Goal: Information Seeking & Learning: Understand process/instructions

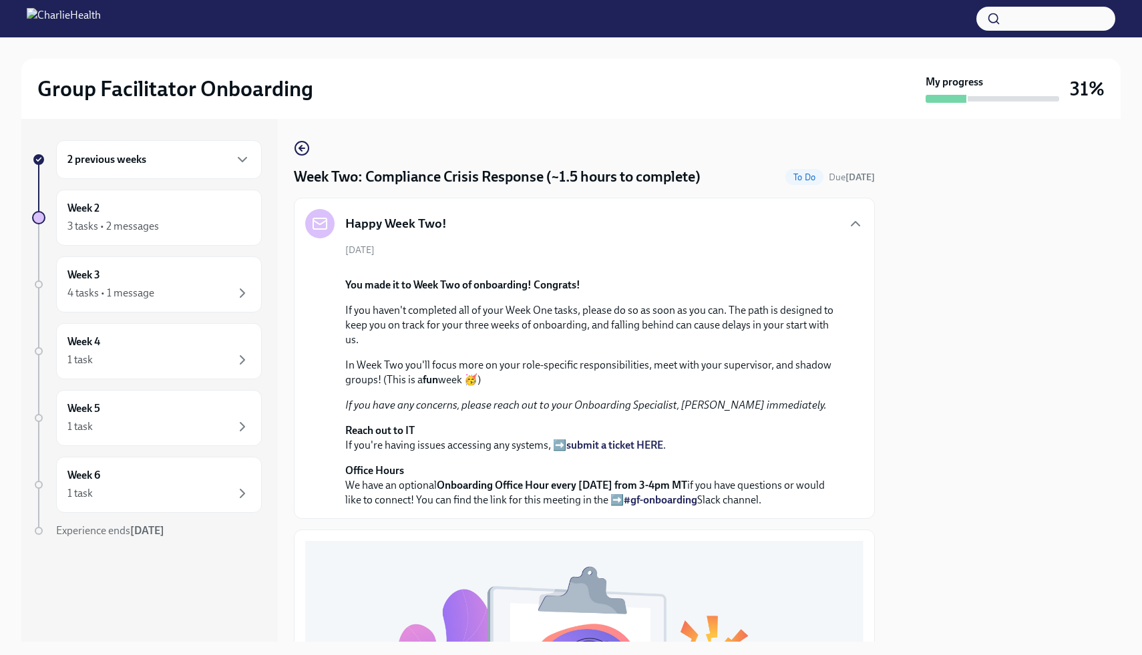
scroll to position [812, 0]
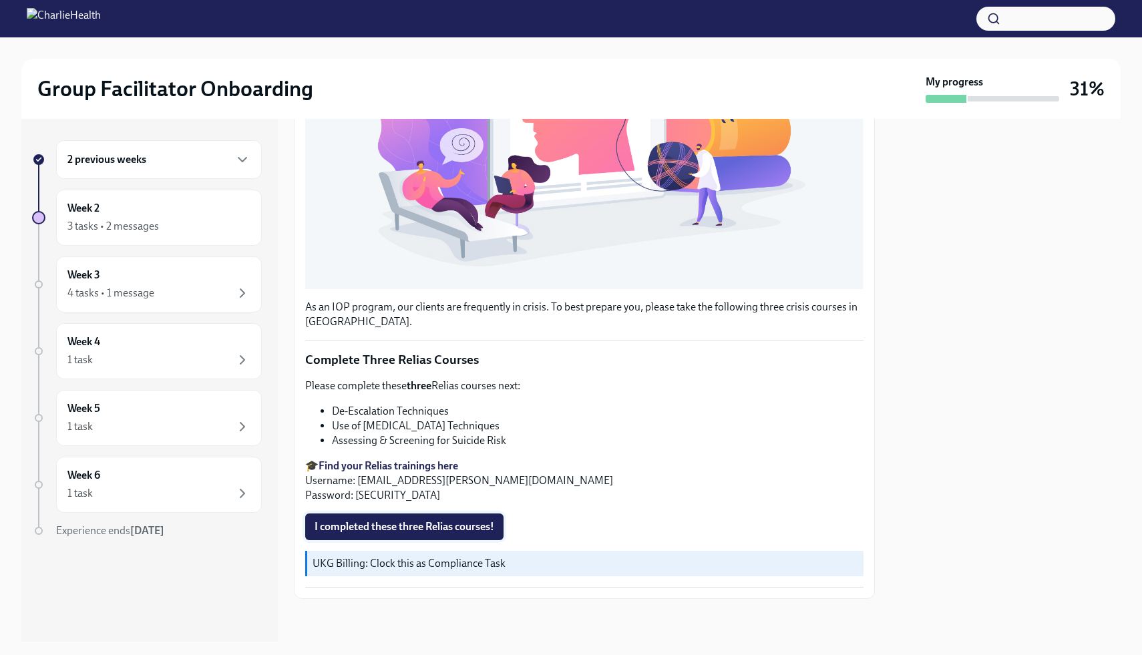
click at [414, 525] on span "I completed these three Relias courses!" at bounding box center [404, 526] width 180 height 13
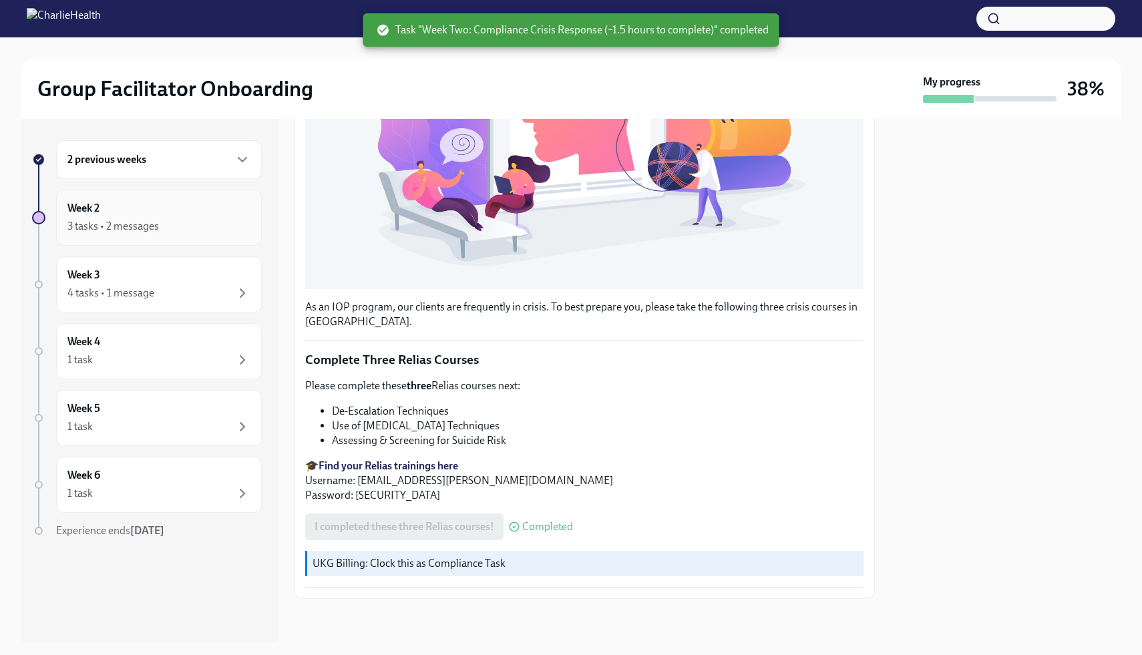
click at [107, 215] on div "Week 2 3 tasks • 2 messages" at bounding box center [158, 217] width 183 height 33
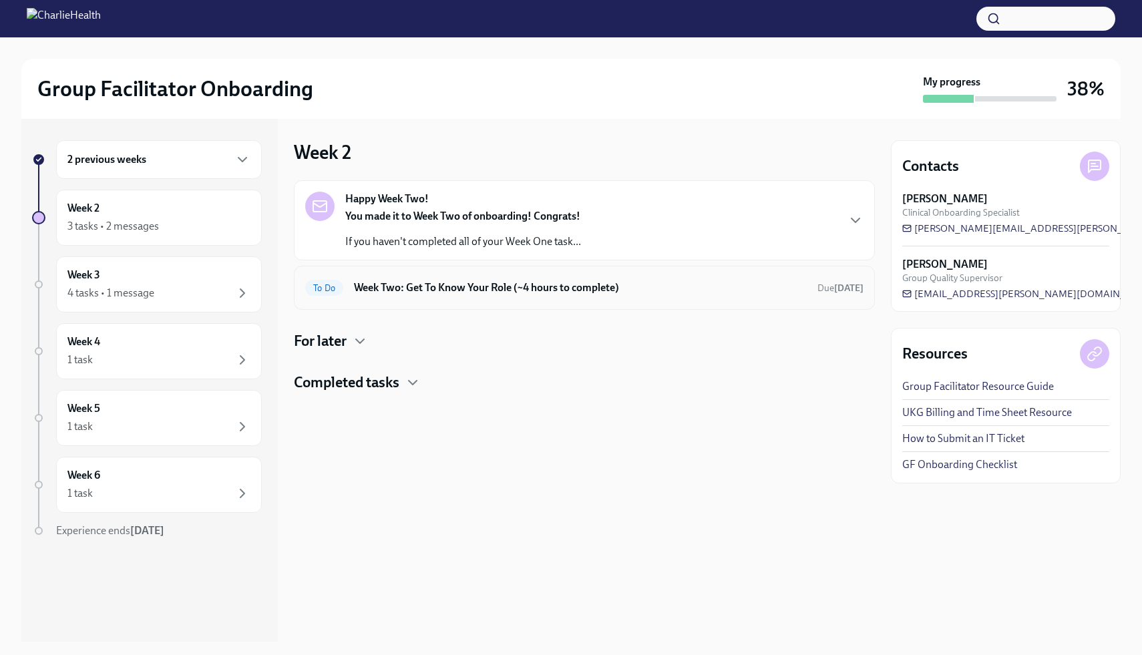
click at [642, 291] on h6 "Week Two: Get To Know Your Role (~4 hours to complete)" at bounding box center [580, 287] width 453 height 15
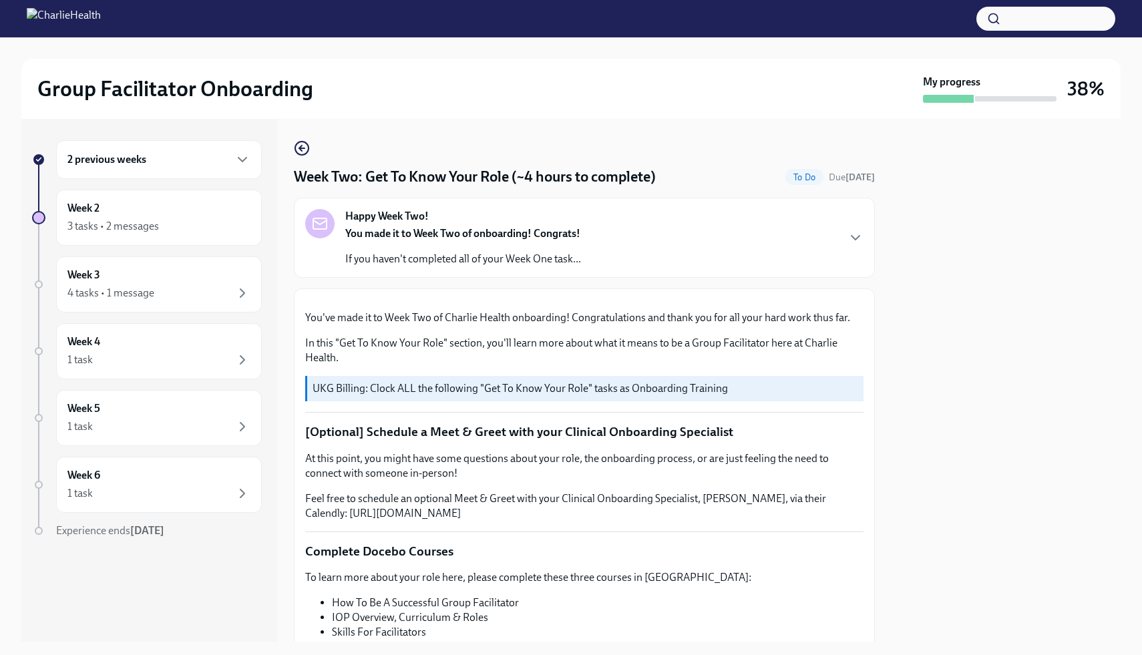
click at [953, 326] on div at bounding box center [1006, 380] width 230 height 523
click at [724, 210] on div "Happy Week Two! You made it to Week Two of onboarding! Congrats! If you haven't…" at bounding box center [584, 237] width 558 height 57
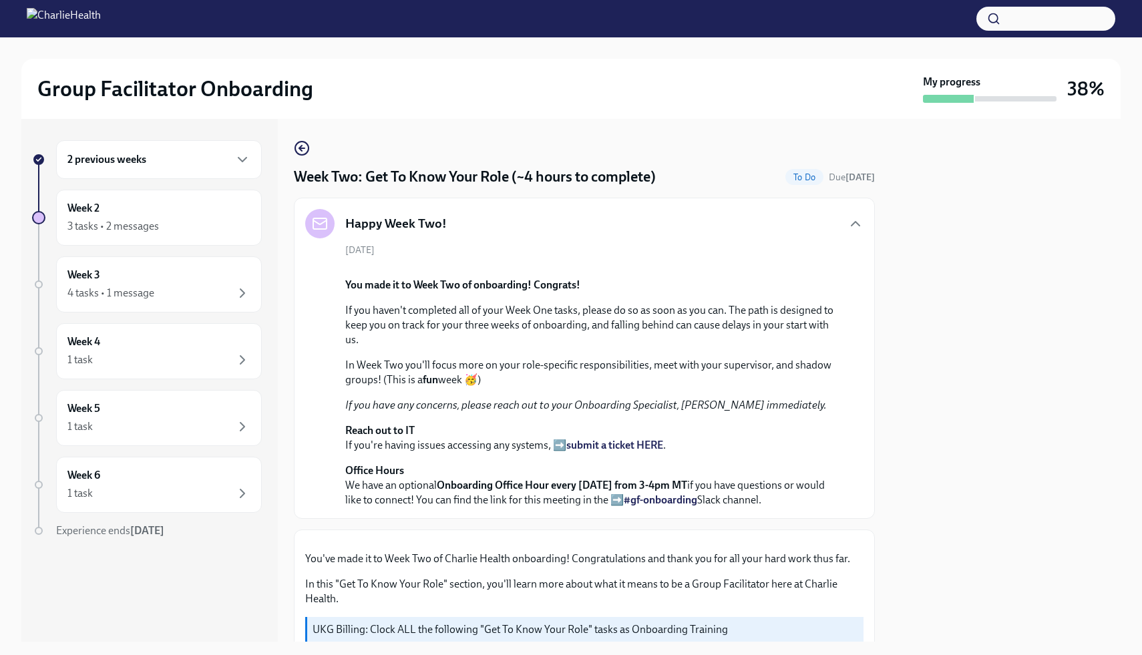
click at [720, 210] on div "Happy Week Two!" at bounding box center [584, 223] width 558 height 29
click at [861, 220] on icon "button" at bounding box center [855, 224] width 16 height 16
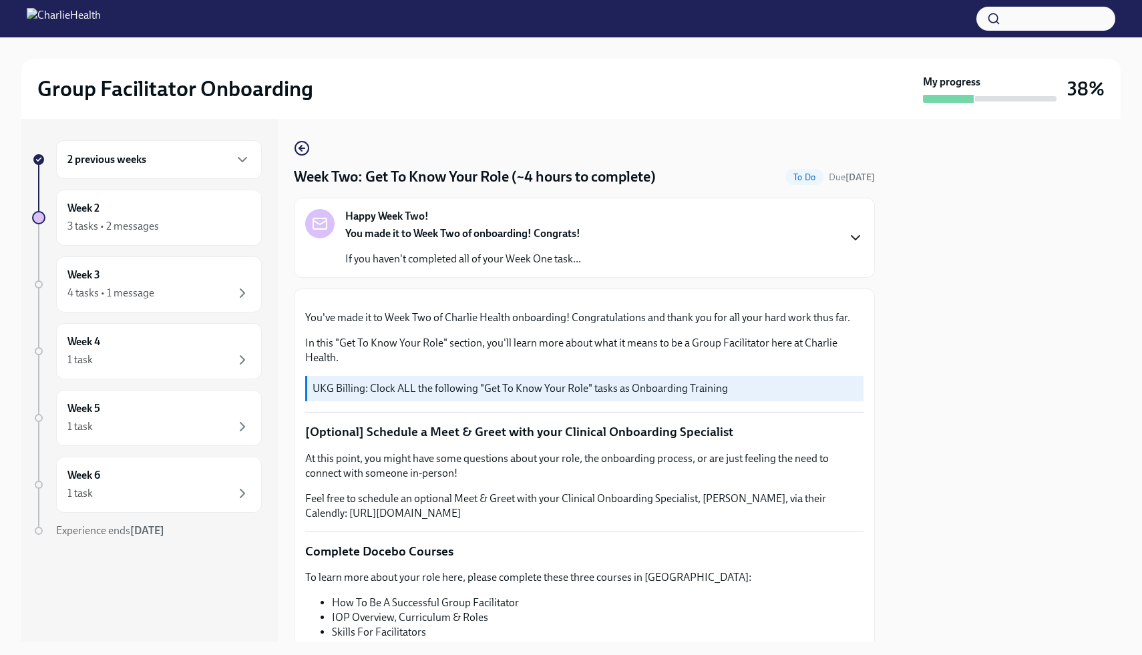
click at [876, 330] on div "2 previous weeks Week 2 3 tasks • 2 messages Week 3 4 tasks • 1 message Week 4 …" at bounding box center [570, 380] width 1099 height 523
click at [1088, 320] on div at bounding box center [1006, 380] width 230 height 523
drag, startPoint x: 865, startPoint y: 363, endPoint x: 866, endPoint y: 309, distance: 53.4
click at [858, 250] on div "Happy Week Two! You made it to Week Two of onboarding! Congrats! If you haven't…" at bounding box center [584, 237] width 558 height 57
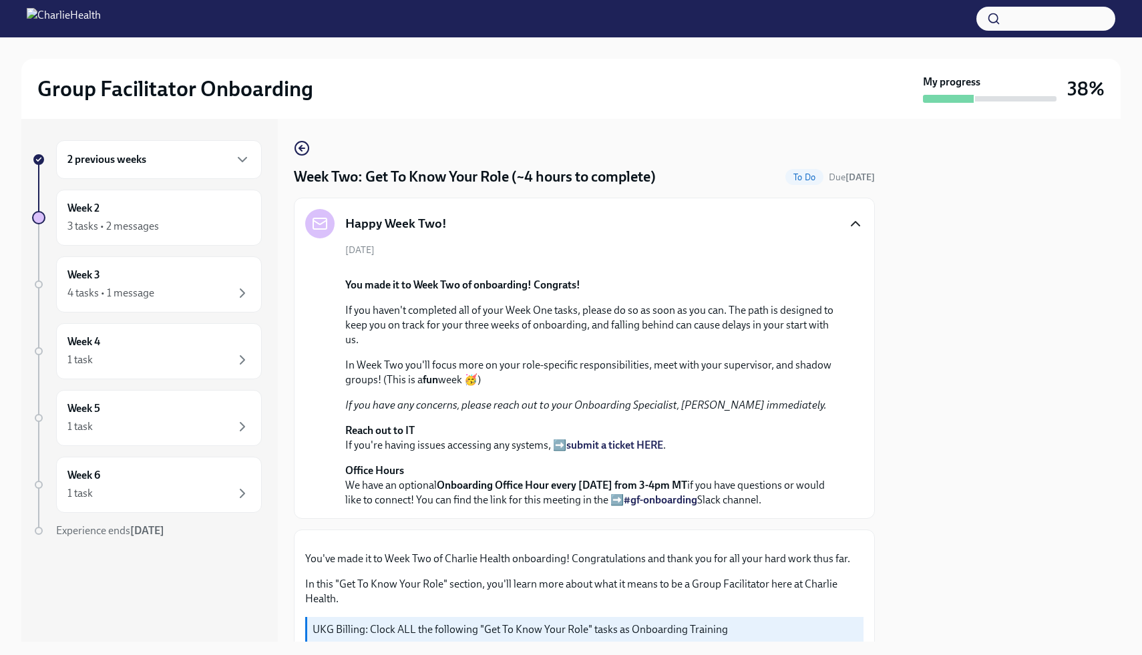
click at [851, 353] on div "[DATE] You made it to Week Two of onboarding! Congrats! If you haven't complete…" at bounding box center [584, 376] width 558 height 264
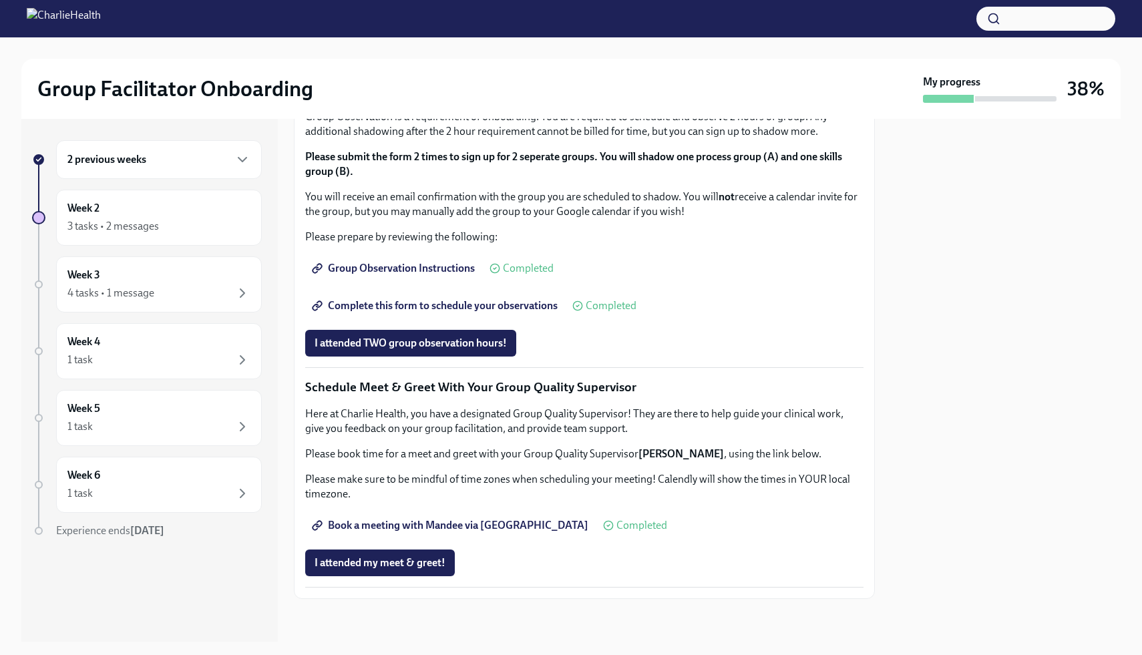
scroll to position [1576, 0]
click at [194, 213] on div "Week 2 3 tasks • 2 messages" at bounding box center [158, 217] width 183 height 33
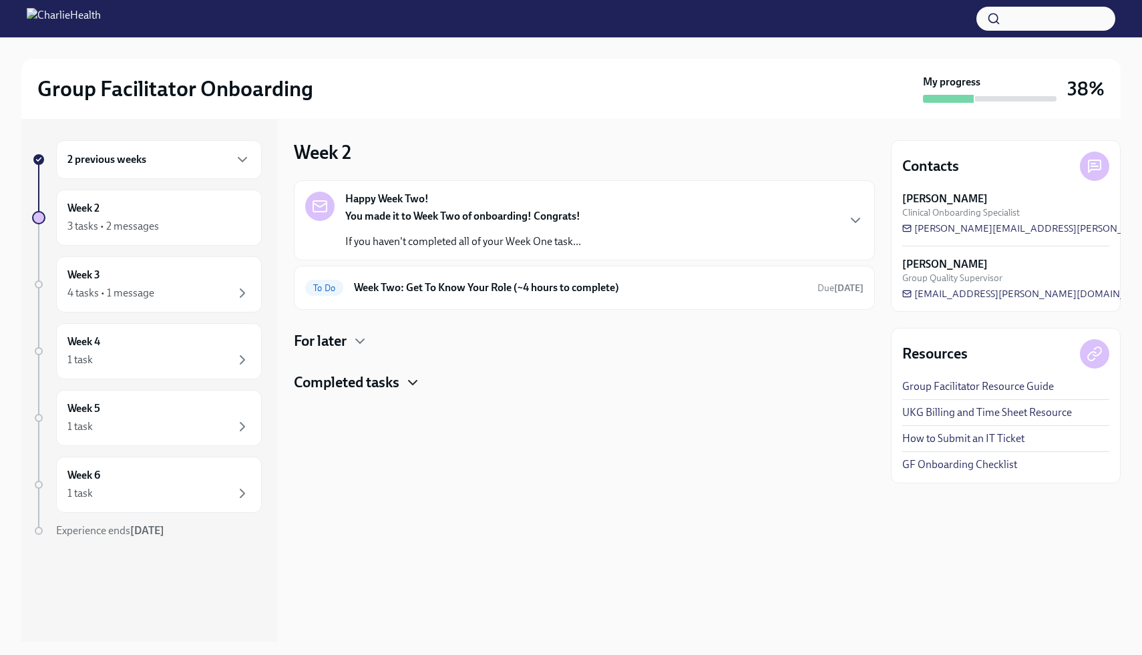
click at [411, 379] on icon "button" at bounding box center [413, 383] width 16 height 16
